Goal: Transaction & Acquisition: Purchase product/service

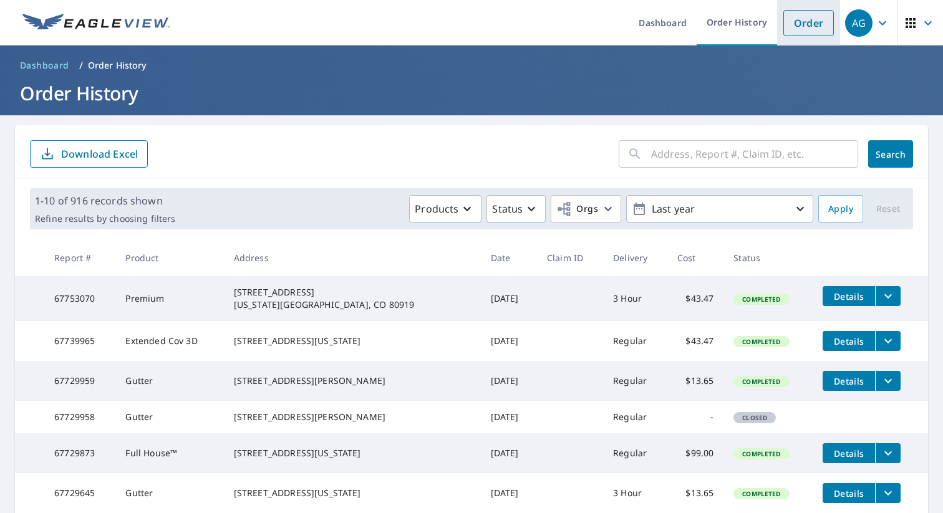
click at [807, 21] on link "Order" at bounding box center [808, 23] width 51 height 26
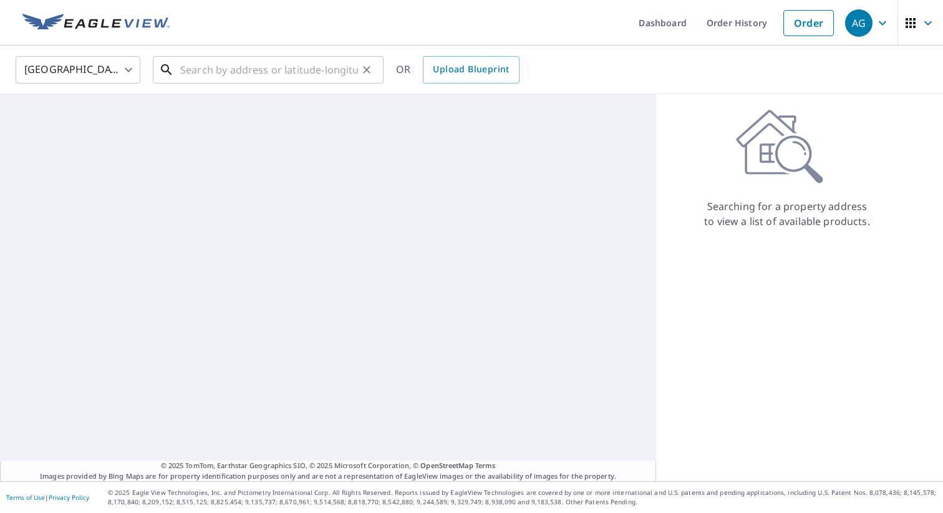
click at [291, 68] on input "text" at bounding box center [269, 69] width 178 height 35
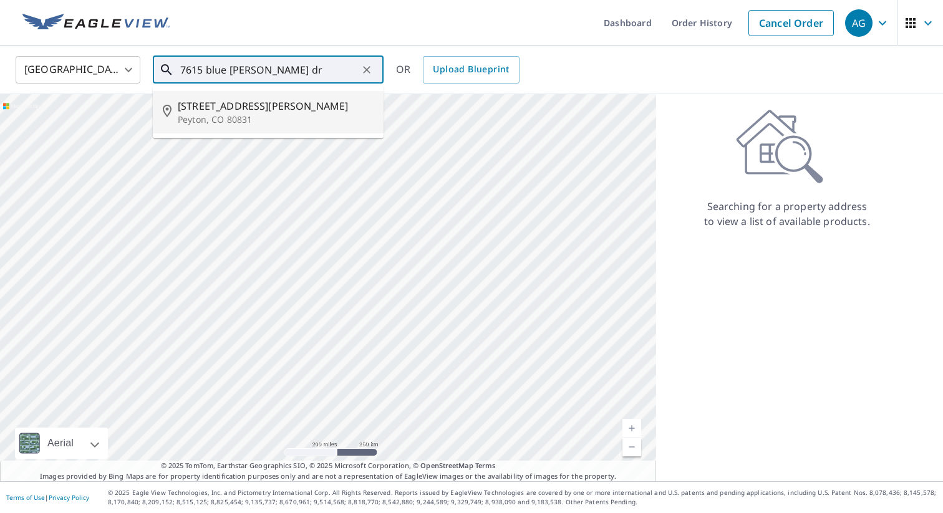
click at [238, 111] on span "[STREET_ADDRESS][PERSON_NAME]" at bounding box center [276, 106] width 196 height 15
type input "[STREET_ADDRESS][PERSON_NAME][PERSON_NAME]"
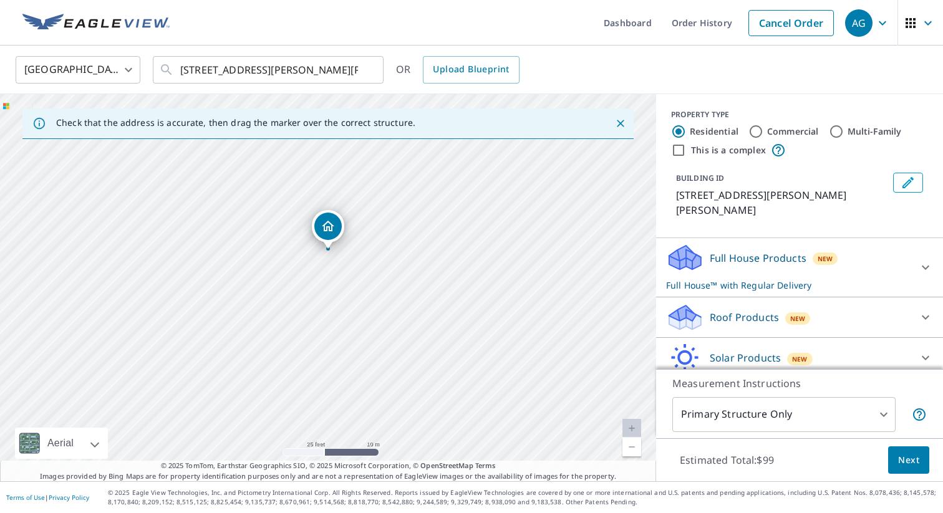
drag, startPoint x: 362, startPoint y: 339, endPoint x: 362, endPoint y: 300, distance: 38.7
click at [362, 300] on div "[STREET_ADDRESS][PERSON_NAME][PERSON_NAME]" at bounding box center [328, 287] width 656 height 387
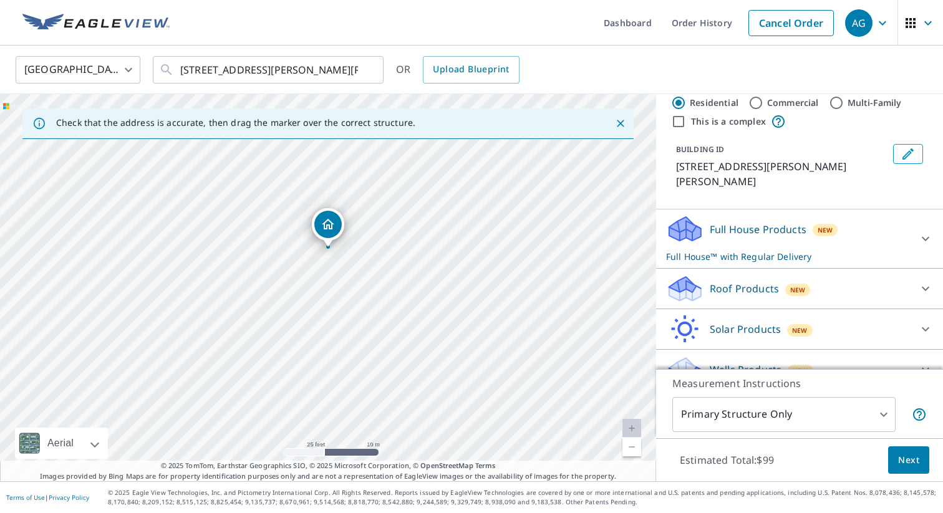
scroll to position [35, 0]
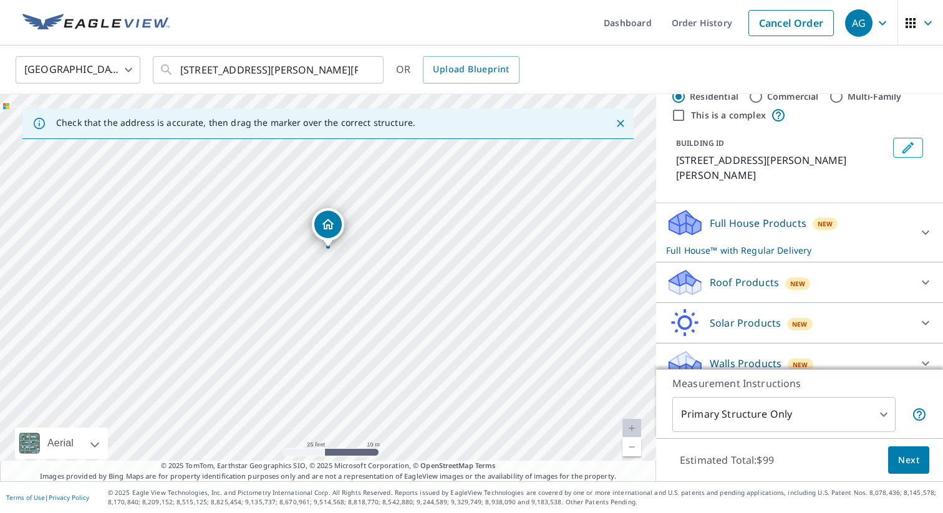
click at [926, 275] on icon at bounding box center [925, 282] width 15 height 15
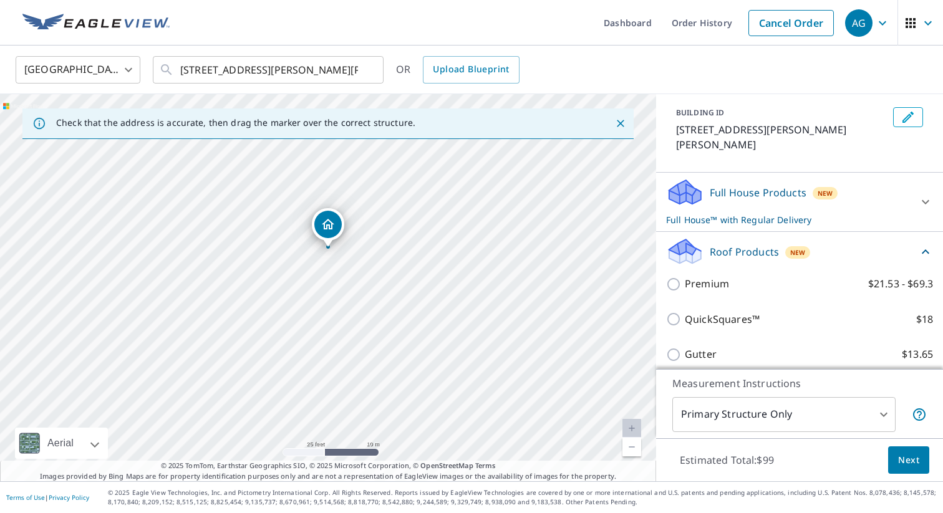
scroll to position [85, 0]
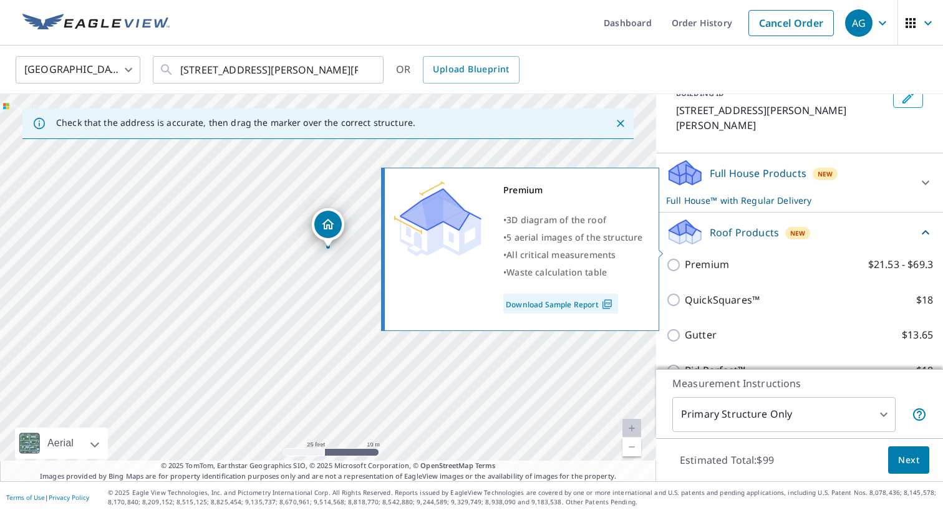
click at [726, 257] on p "Premium" at bounding box center [707, 265] width 44 height 16
click at [685, 258] on input "Premium $21.53 - $69.3" at bounding box center [675, 265] width 19 height 15
checkbox input "true"
checkbox input "false"
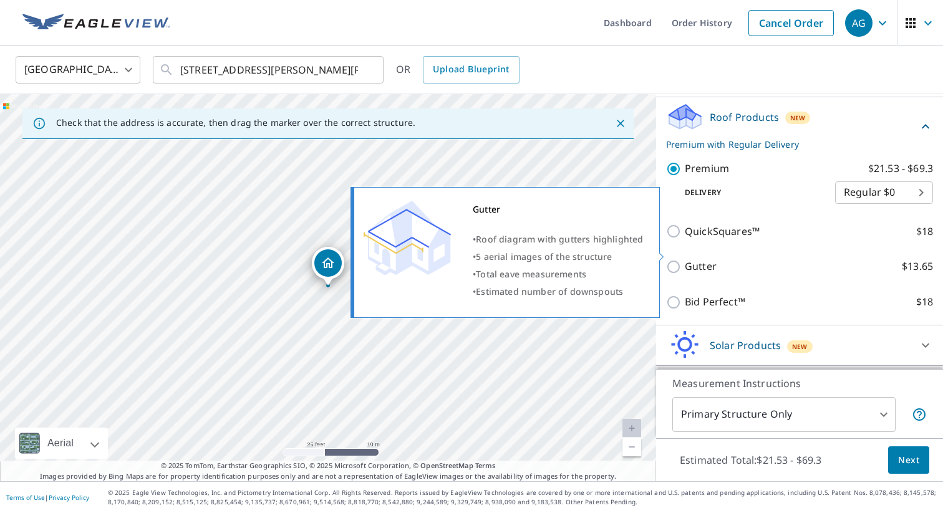
scroll to position [181, 0]
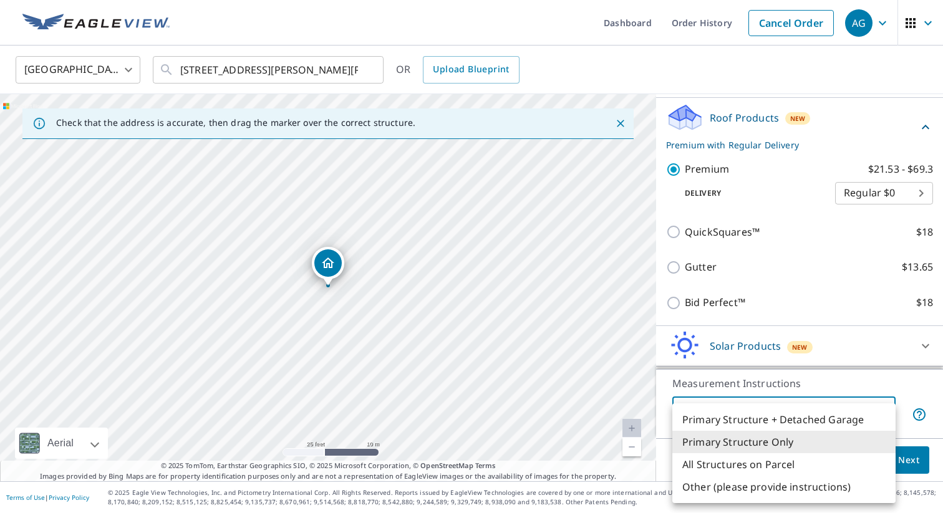
click at [763, 412] on body "AG AG Dashboard Order History Cancel Order AG [GEOGRAPHIC_DATA] [GEOGRAPHIC_DAT…" at bounding box center [471, 256] width 943 height 513
click at [756, 421] on li "Primary Structure + Detached Garage" at bounding box center [783, 420] width 223 height 22
type input "1"
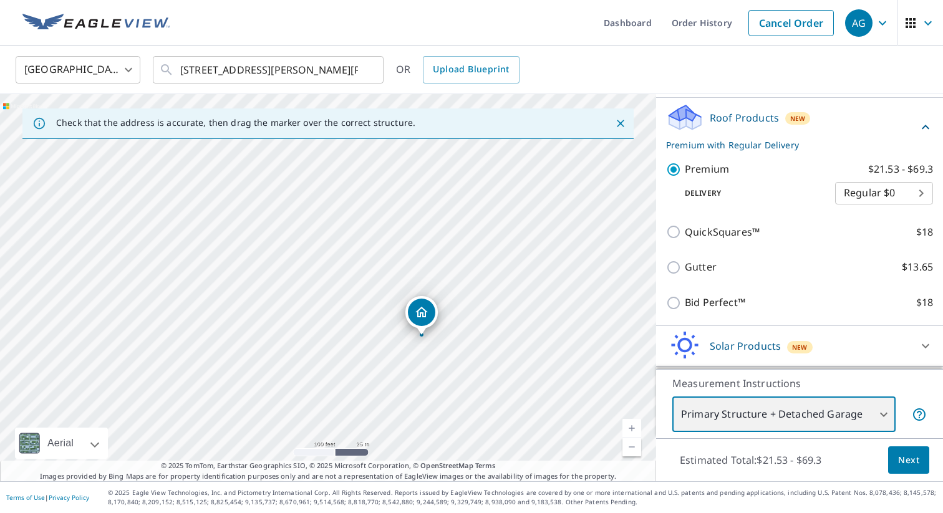
click at [427, 371] on div "[STREET_ADDRESS][PERSON_NAME][PERSON_NAME]" at bounding box center [328, 287] width 656 height 387
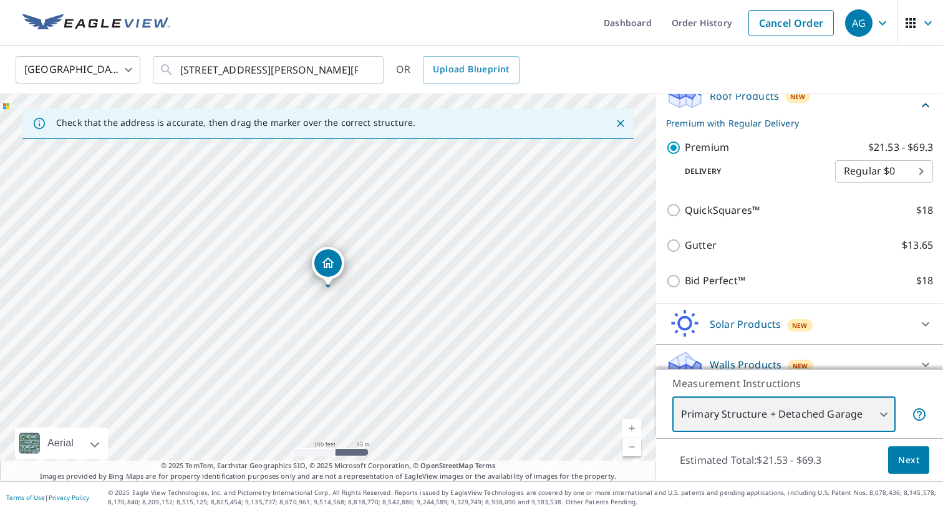
scroll to position [205, 0]
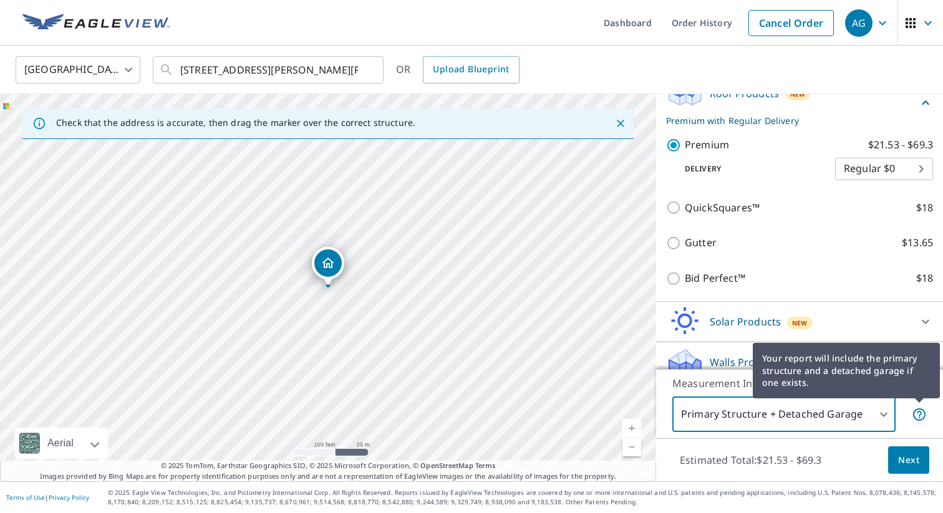
click at [922, 409] on icon at bounding box center [919, 415] width 12 height 12
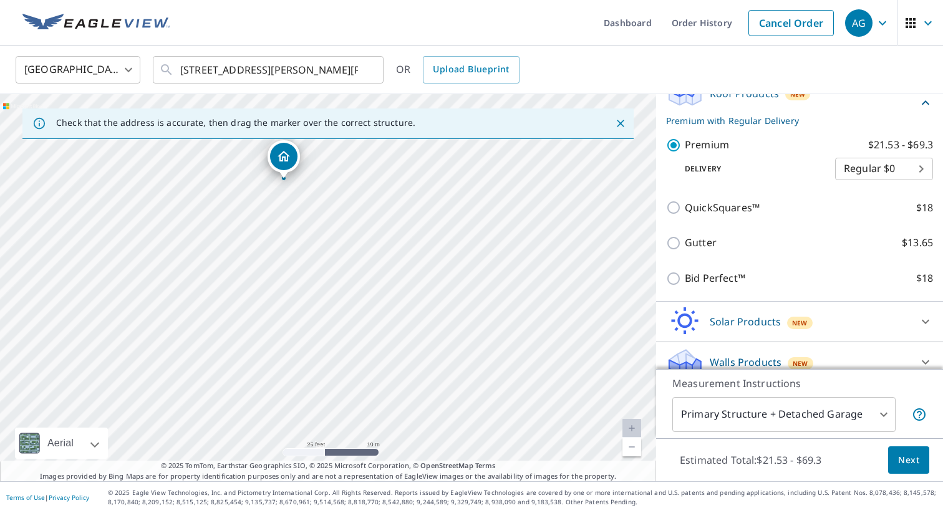
drag, startPoint x: 337, startPoint y: 319, endPoint x: 374, endPoint y: 279, distance: 54.3
click at [374, 279] on div "[STREET_ADDRESS][PERSON_NAME][PERSON_NAME]" at bounding box center [328, 287] width 656 height 387
click at [309, 302] on div "[STREET_ADDRESS][PERSON_NAME][PERSON_NAME]" at bounding box center [328, 287] width 656 height 387
drag, startPoint x: 400, startPoint y: 328, endPoint x: 402, endPoint y: 241, distance: 86.7
click at [402, 241] on div "[STREET_ADDRESS][PERSON_NAME][PERSON_NAME]" at bounding box center [328, 287] width 656 height 387
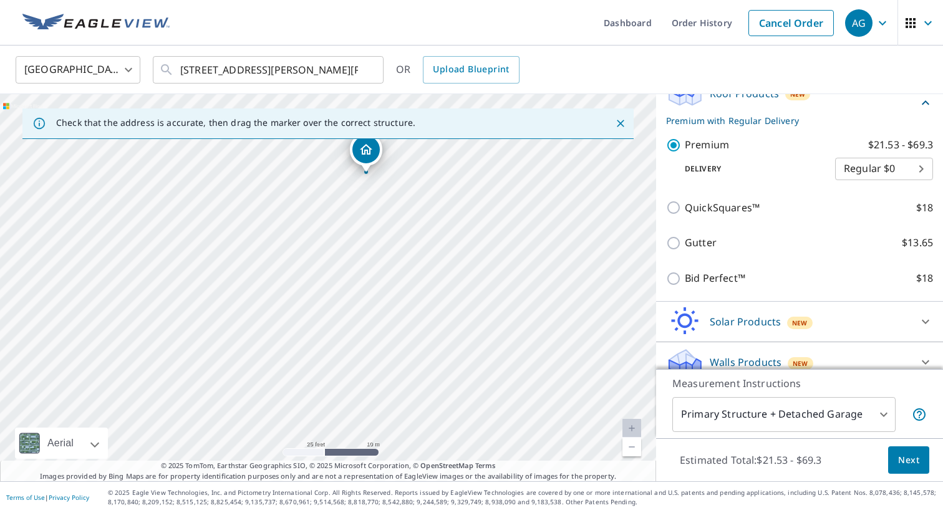
drag, startPoint x: 383, startPoint y: 268, endPoint x: 385, endPoint y: 303, distance: 35.6
click at [385, 303] on div "[STREET_ADDRESS][PERSON_NAME][PERSON_NAME]" at bounding box center [328, 287] width 656 height 387
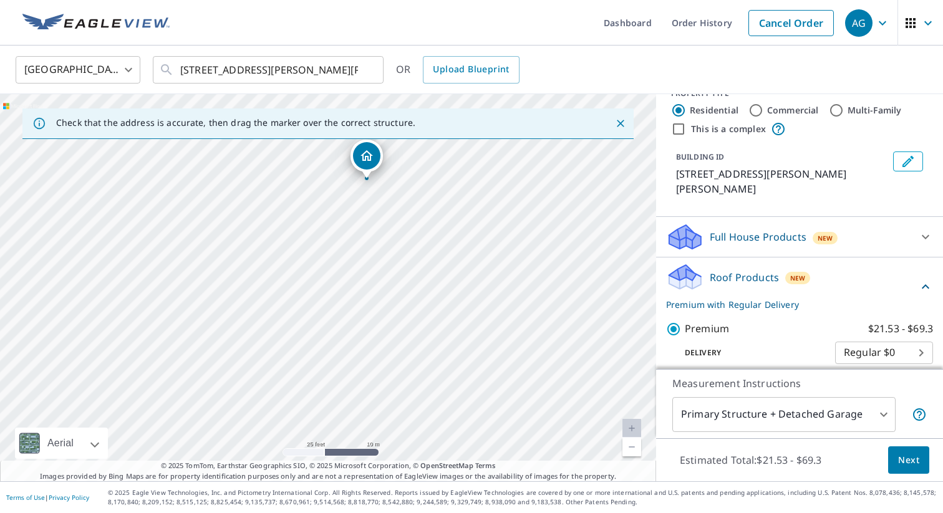
scroll to position [1, 0]
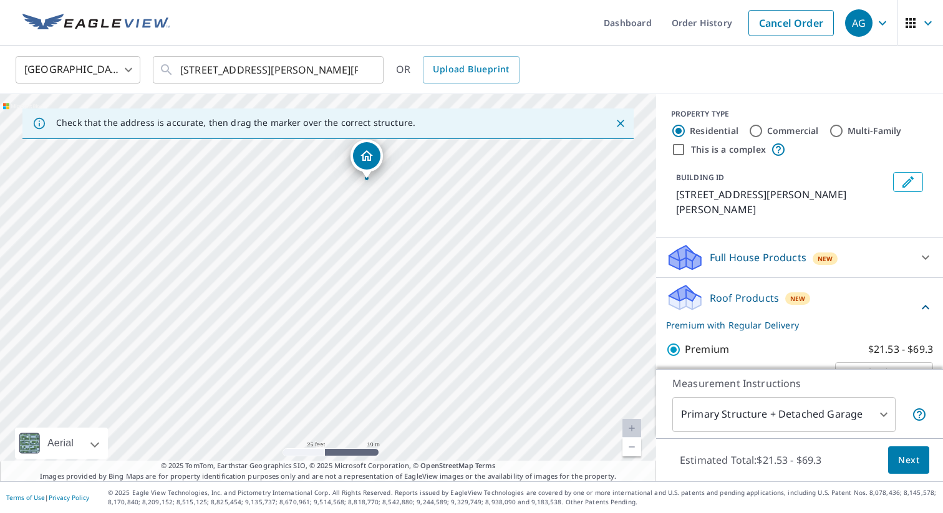
click at [905, 183] on icon "Edit building 1" at bounding box center [908, 182] width 11 height 11
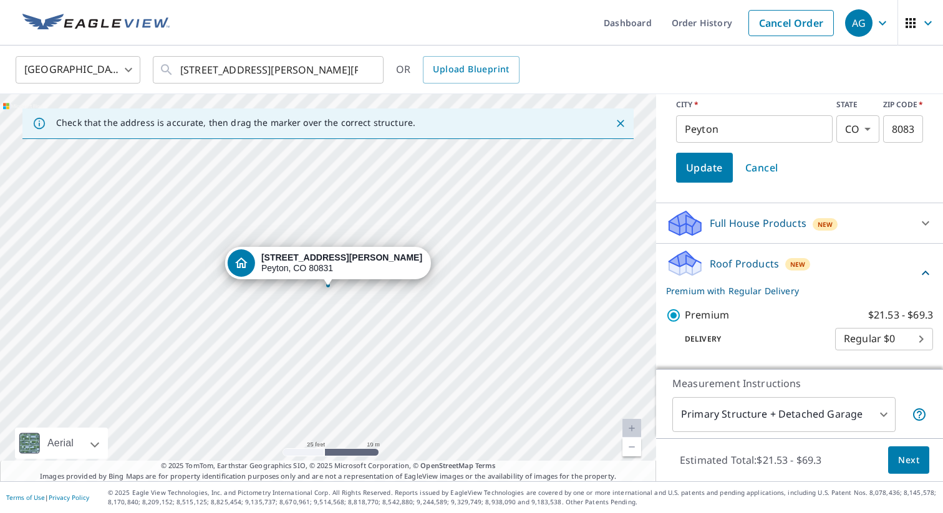
click at [757, 175] on span "Cancel" at bounding box center [761, 167] width 33 height 17
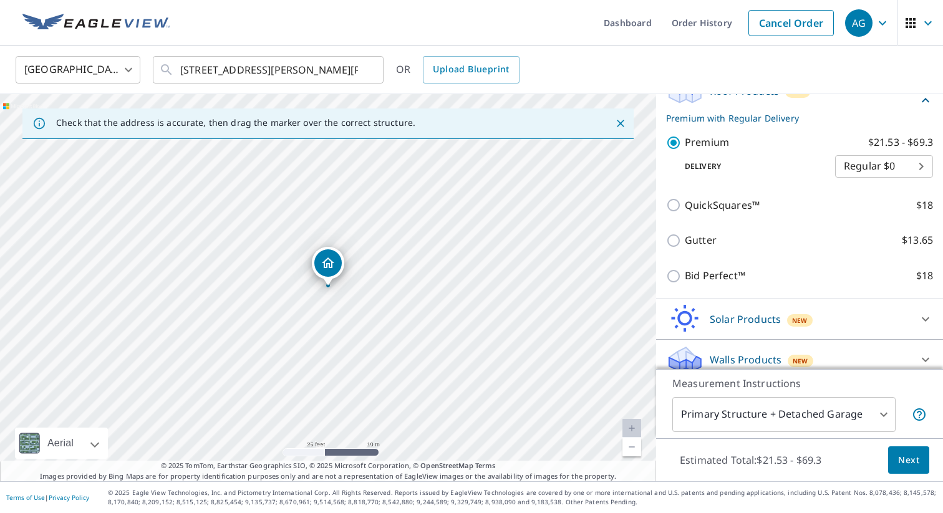
scroll to position [205, 0]
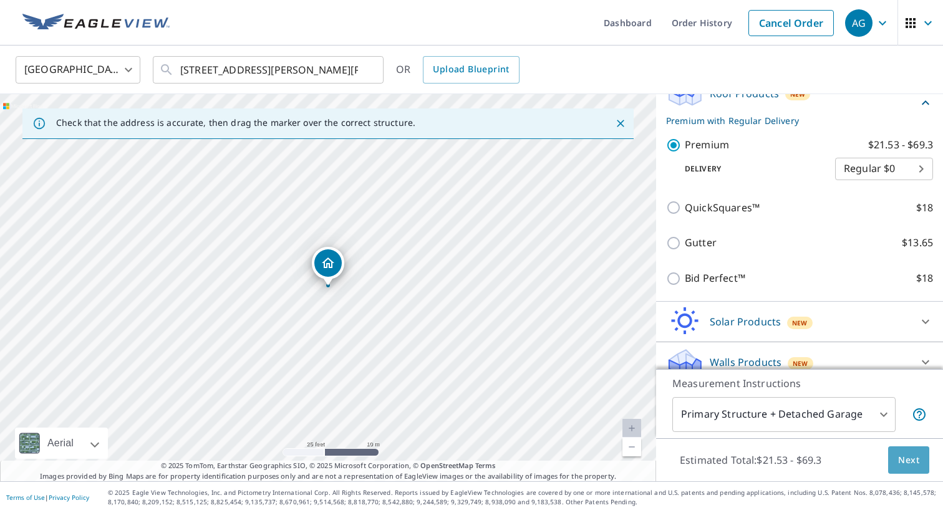
click at [904, 458] on span "Next" at bounding box center [908, 461] width 21 height 16
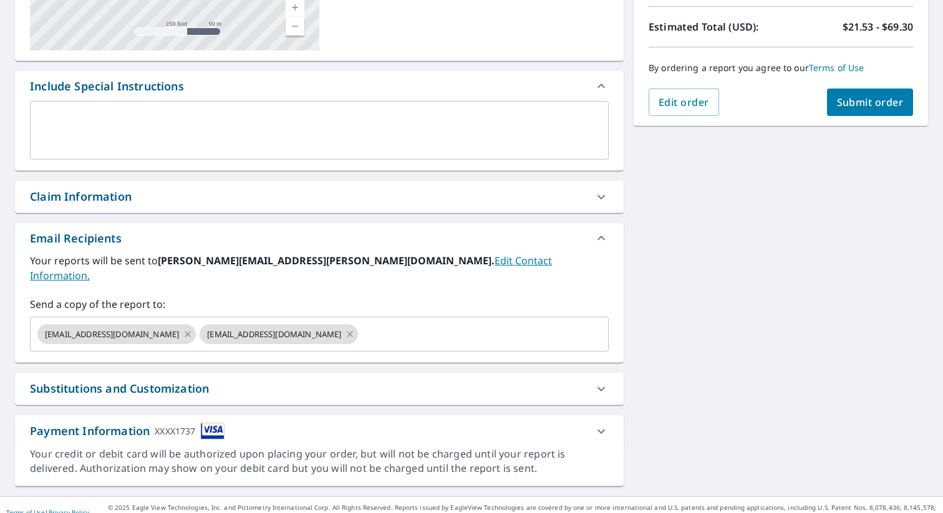
scroll to position [267, 0]
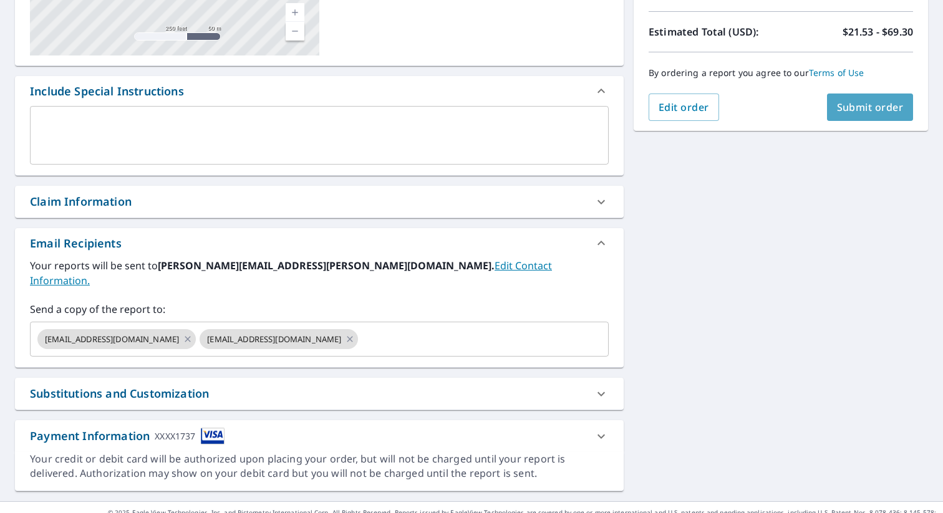
click at [862, 105] on span "Submit order" at bounding box center [870, 107] width 67 height 14
checkbox input "true"
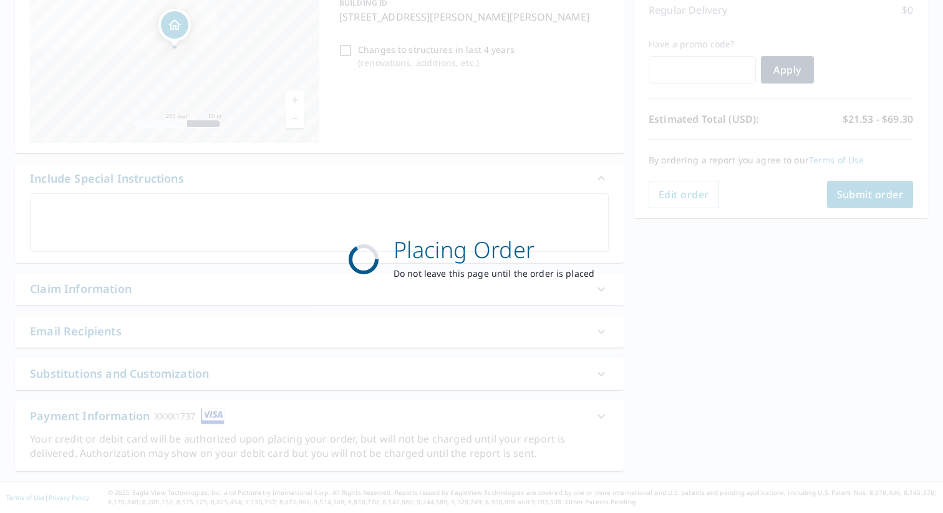
scroll to position [180, 0]
